Goal: Navigation & Orientation: Find specific page/section

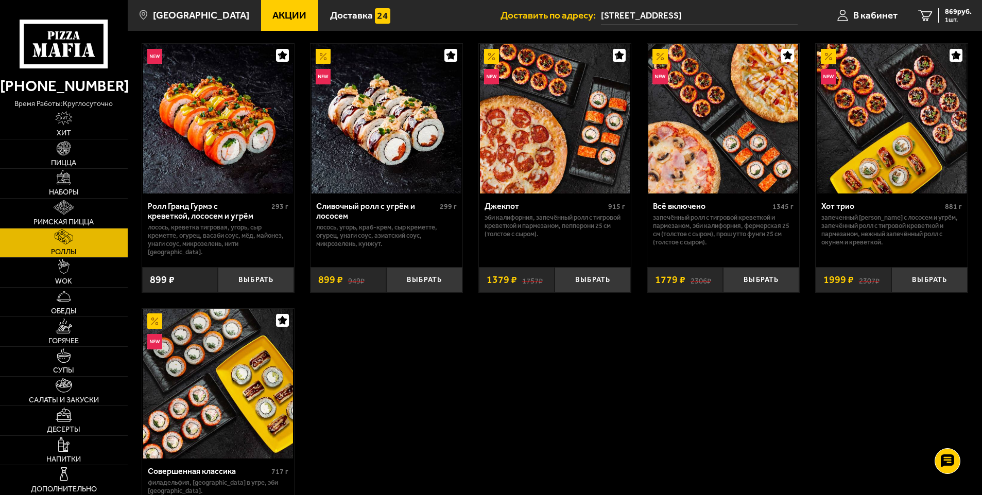
scroll to position [515, 0]
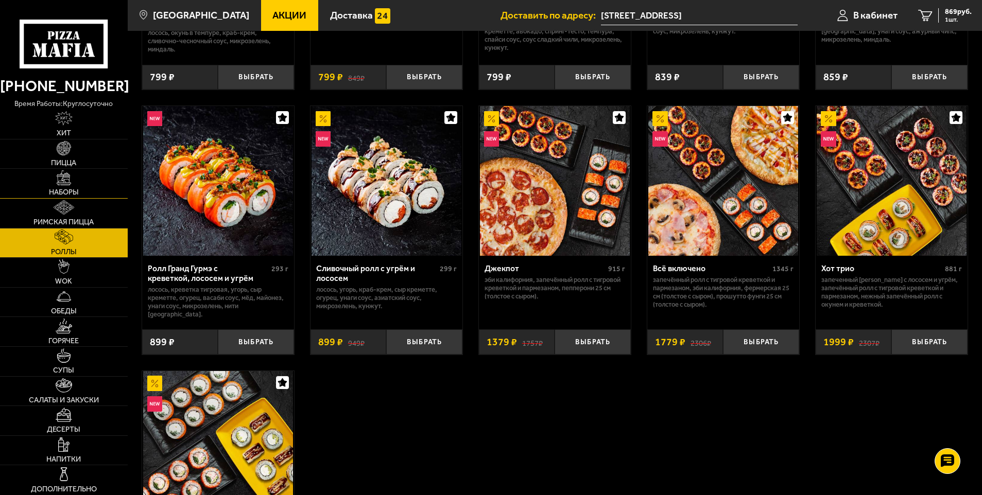
click at [71, 183] on img at bounding box center [64, 177] width 14 height 14
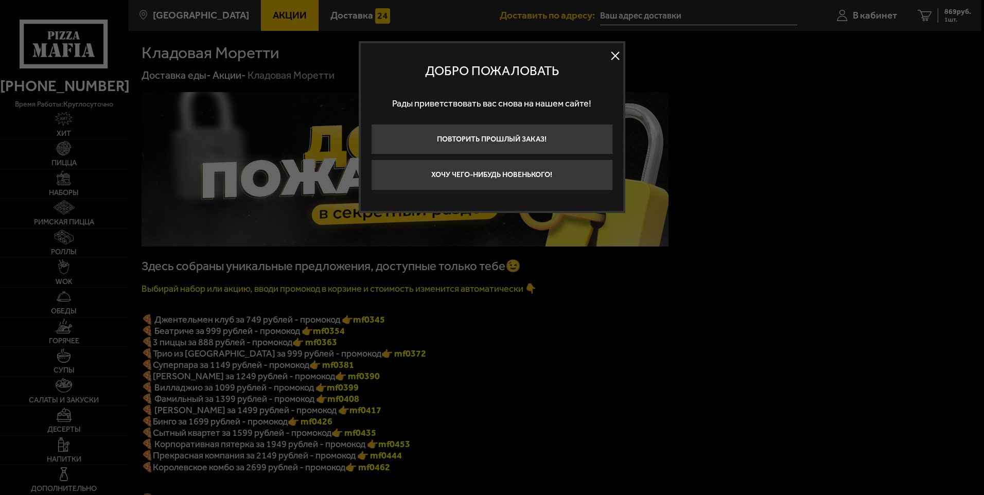
type input "[STREET_ADDRESS]"
click at [556, 178] on button "Хочу чего-нибудь новенького!" at bounding box center [492, 175] width 242 height 31
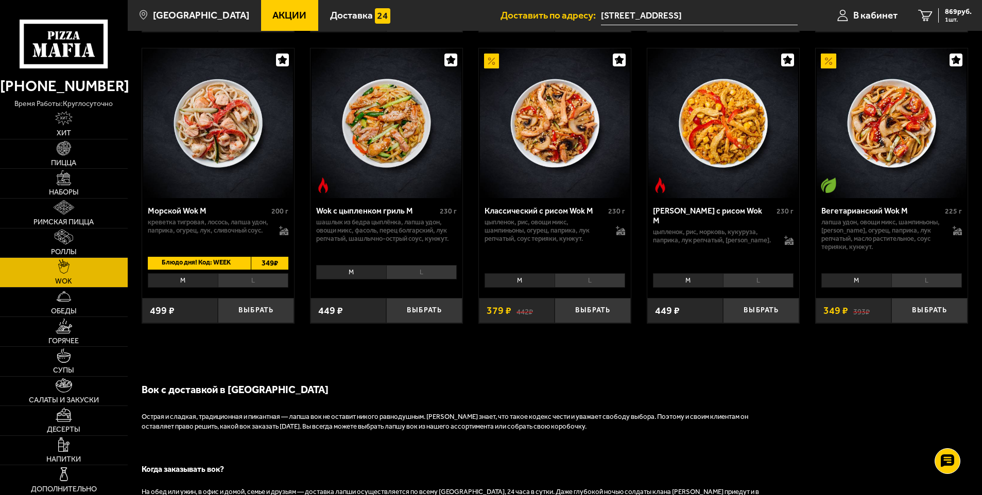
scroll to position [506, 0]
